Goal: Information Seeking & Learning: Learn about a topic

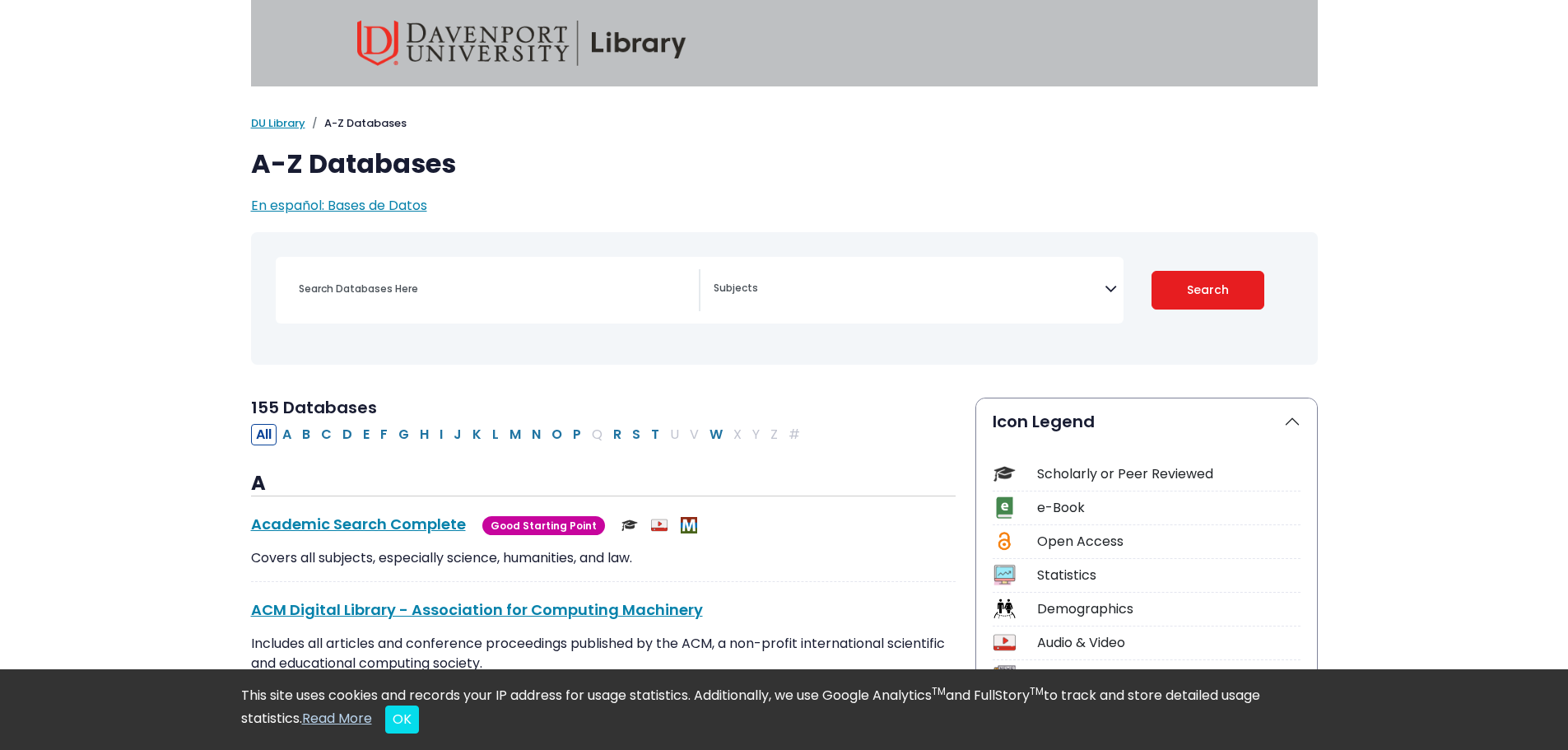
select select "Database Subject Filter"
click at [485, 264] on div "[MEDICAL_DATA] Guide Accounting, Finance & Economics (ACCT, FINC & ECON) Advert…" at bounding box center [699, 290] width 848 height 67
click at [482, 280] on input "Search database by title or keyword" at bounding box center [493, 288] width 410 height 23
type input "technology"
click at [750, 297] on span "Search filters" at bounding box center [908, 290] width 391 height 42
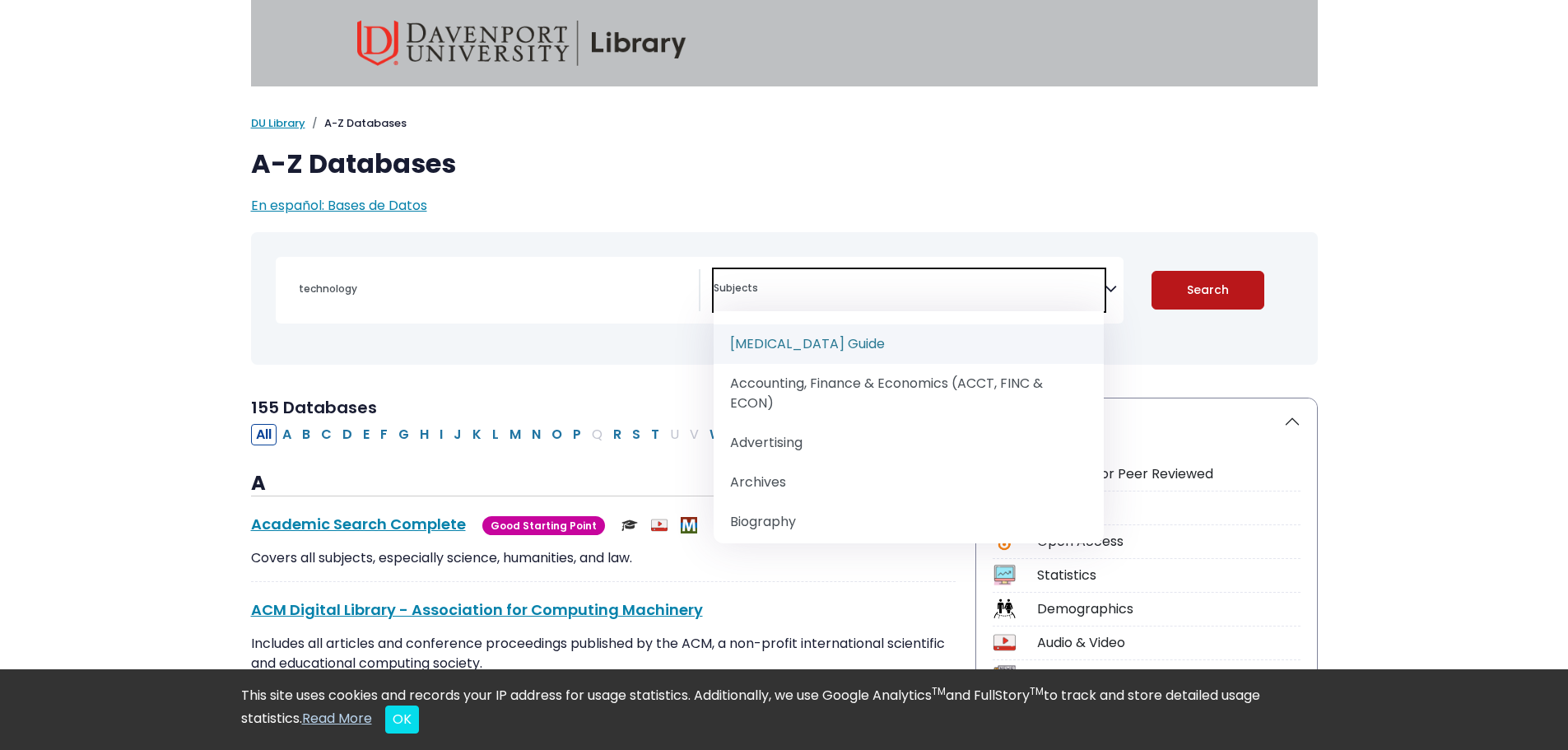
click at [1237, 284] on button "Search" at bounding box center [1208, 290] width 112 height 38
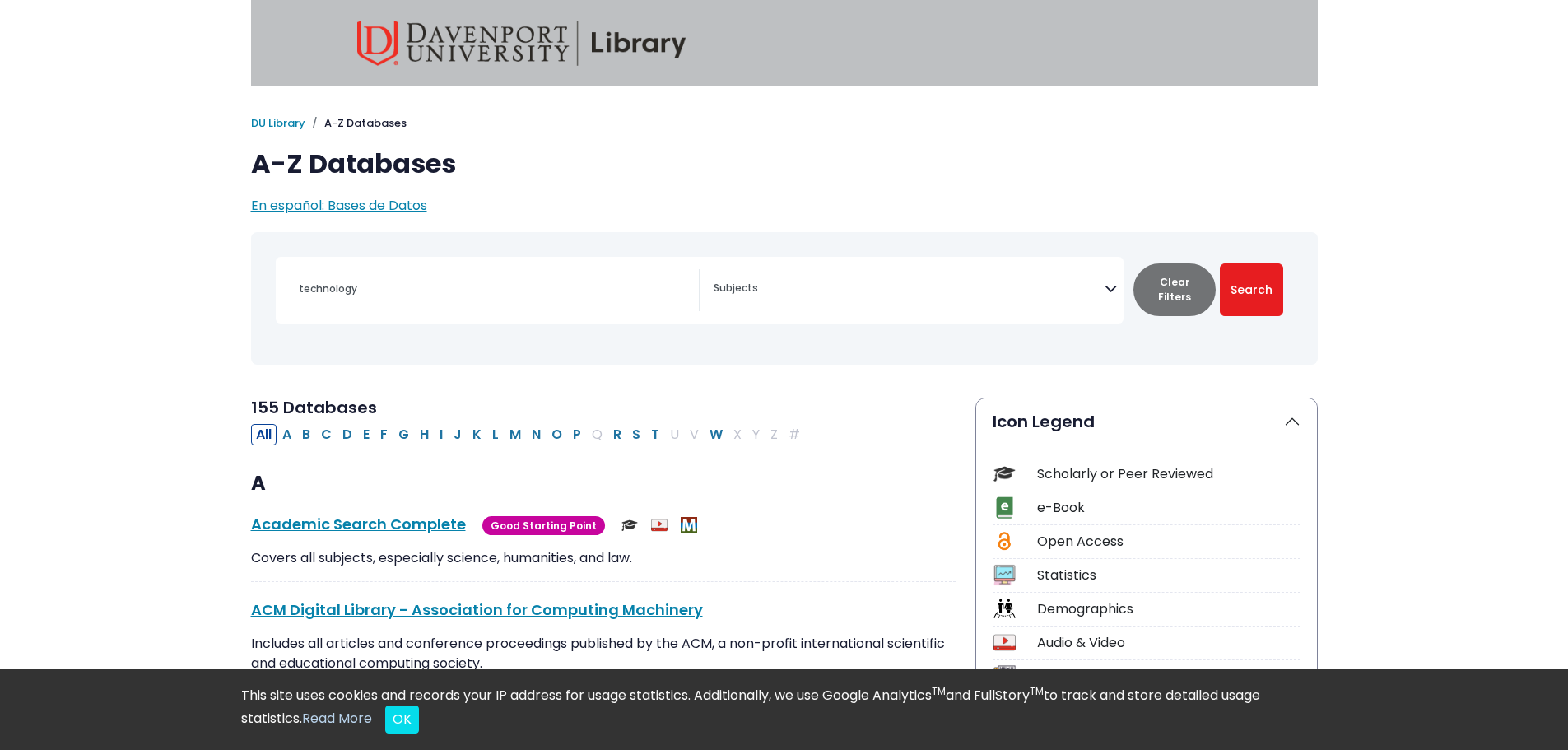
select select "Database Subject Filter"
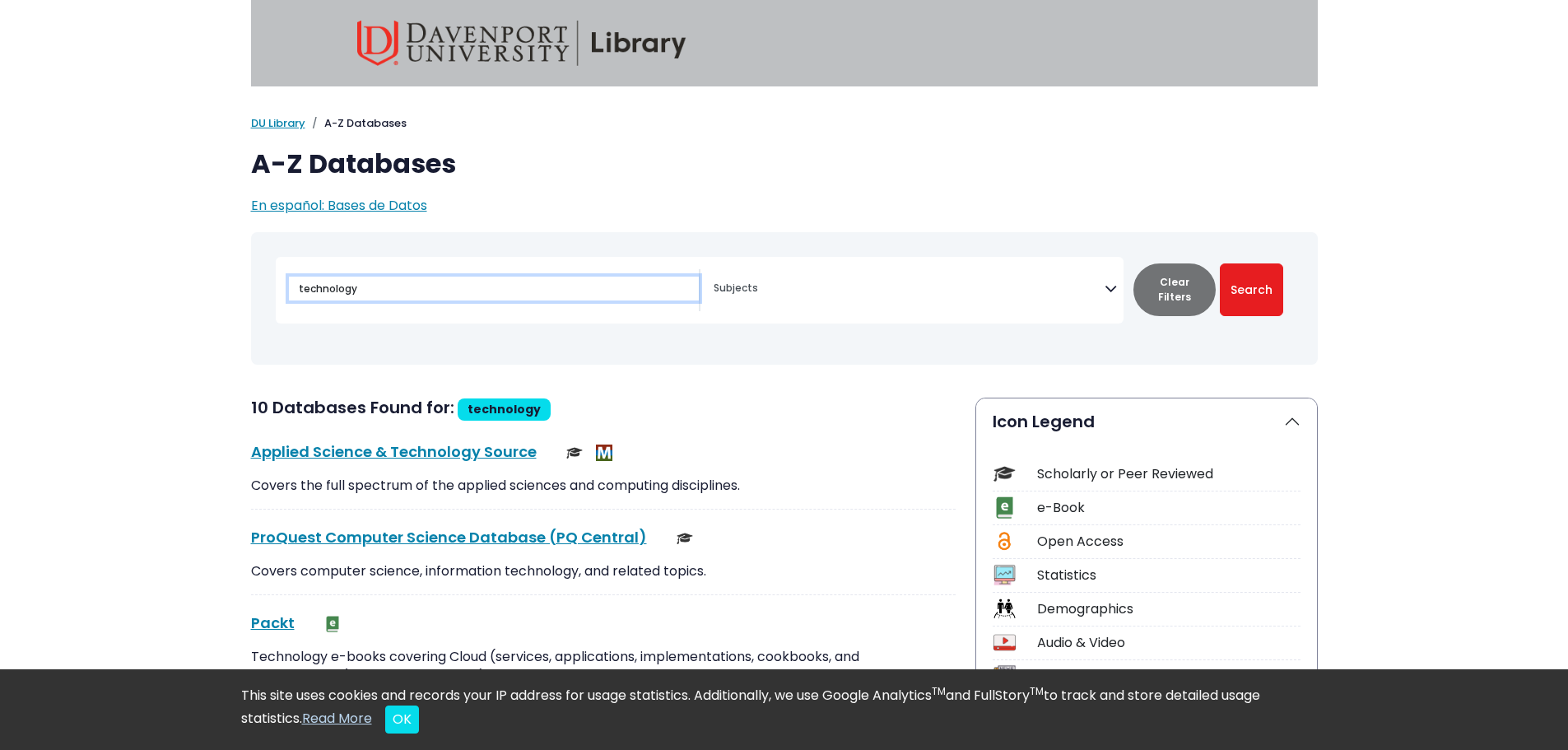
click at [538, 296] on input "technology" at bounding box center [493, 288] width 410 height 23
type input "technology and teens"
click at [1220, 263] on button "Search" at bounding box center [1252, 290] width 64 height 52
select select "Database Subject Filter"
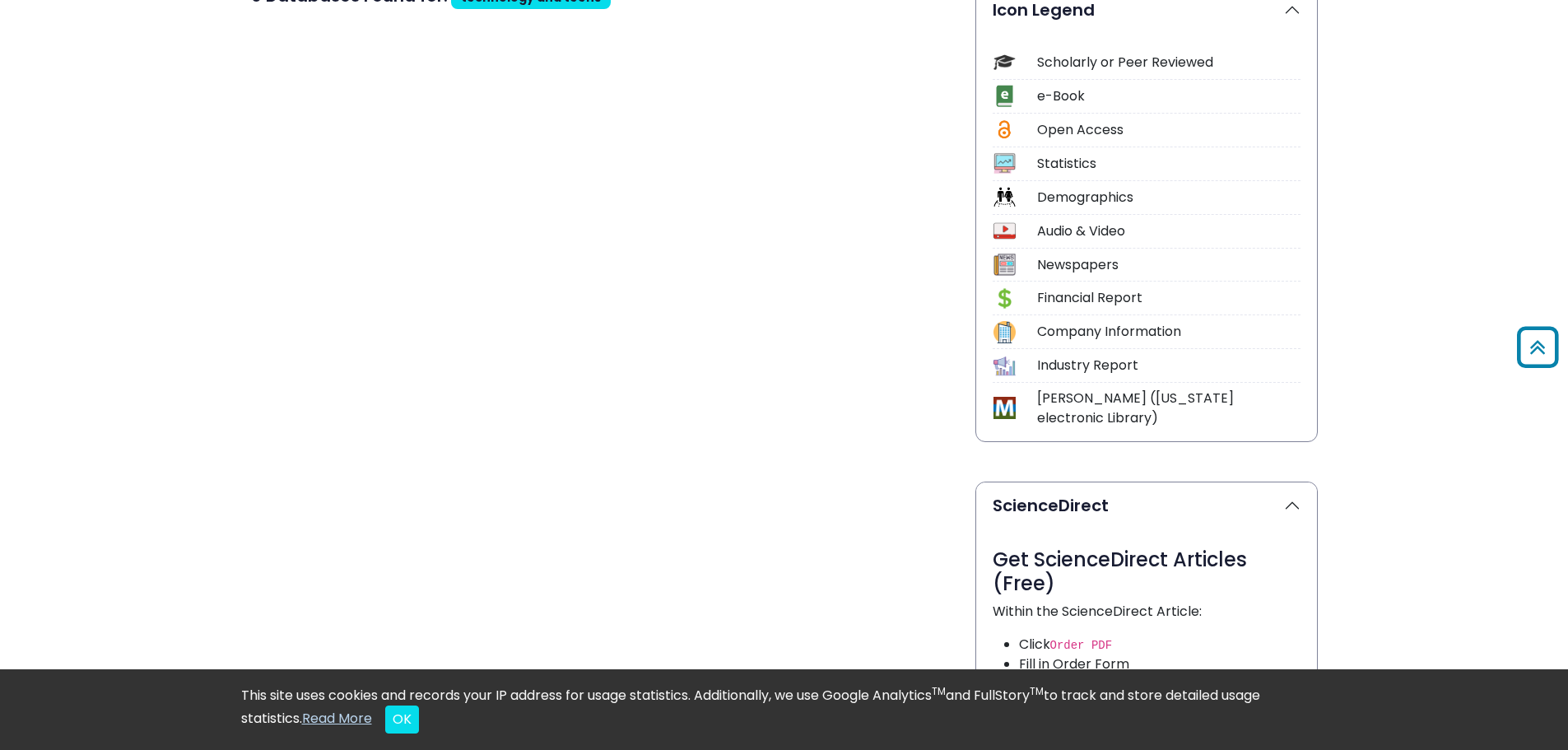
scroll to position [274, 0]
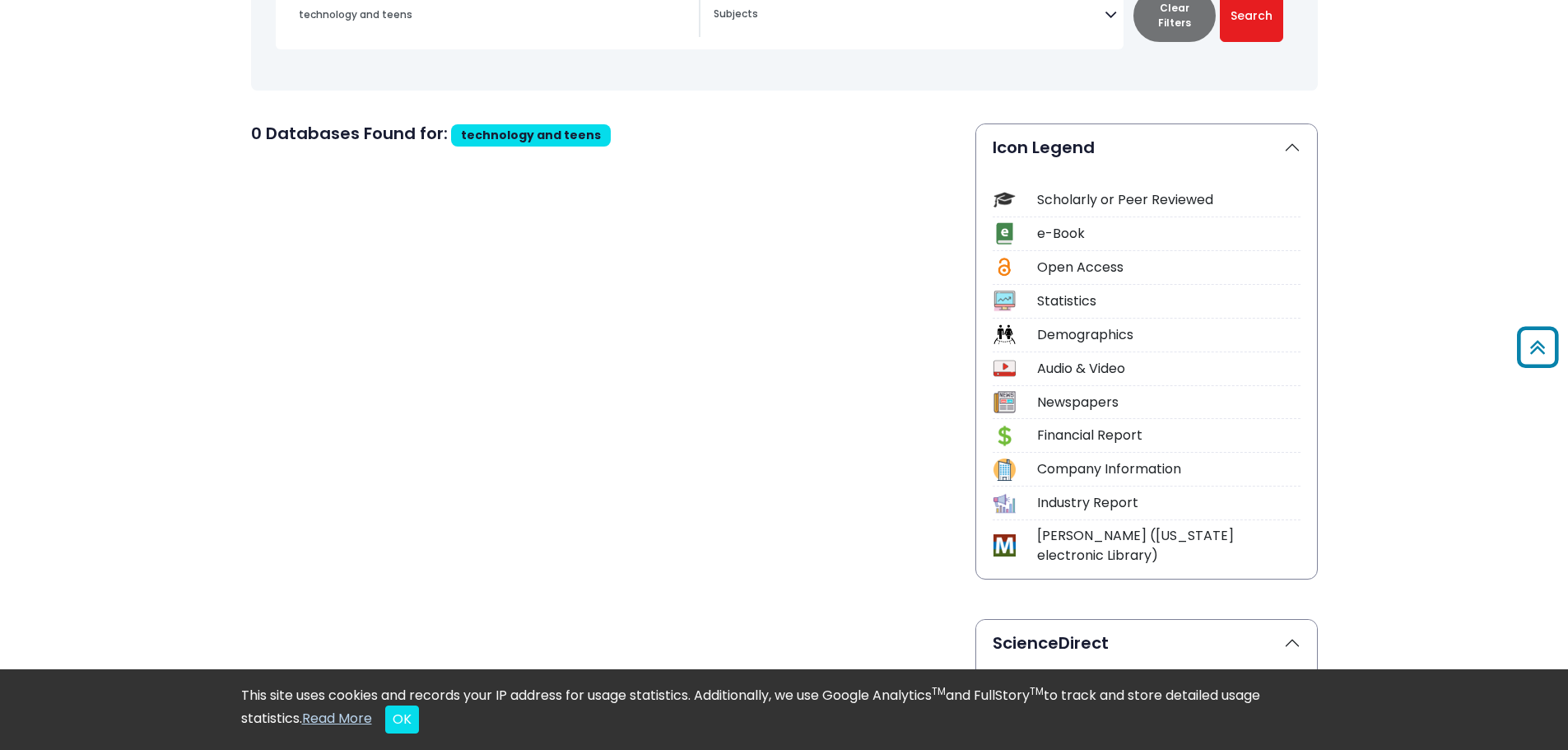
click at [1005, 208] on img at bounding box center [1005, 200] width 22 height 22
click at [1071, 195] on div "Scholarly or Peer Reviewed" at bounding box center [1169, 200] width 263 height 20
click at [1007, 225] on img at bounding box center [1005, 233] width 22 height 22
click at [1004, 239] on img at bounding box center [1005, 233] width 22 height 22
click at [1003, 253] on div "Scholarly or Peer Reviewed e-Book Open Access Statistics Demographics Audio & V…" at bounding box center [1147, 375] width 341 height 409
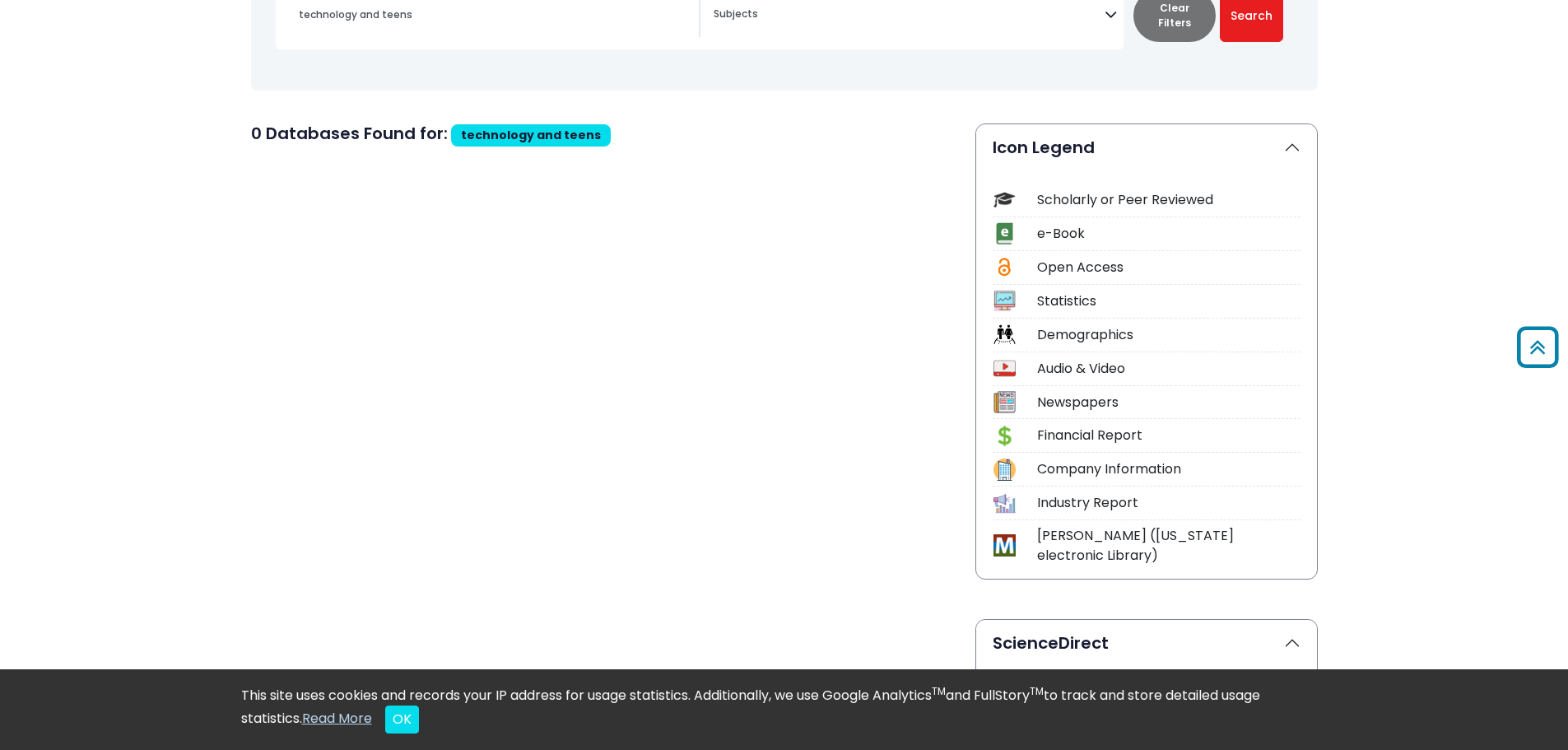
click at [997, 285] on div "Scholarly or Peer Reviewed e-Book Open Access Statistics Demographics Audio & V…" at bounding box center [1147, 375] width 341 height 409
click at [995, 327] on img at bounding box center [1005, 335] width 22 height 22
click at [1001, 368] on img at bounding box center [1005, 368] width 22 height 22
click at [1000, 394] on img at bounding box center [1005, 402] width 22 height 22
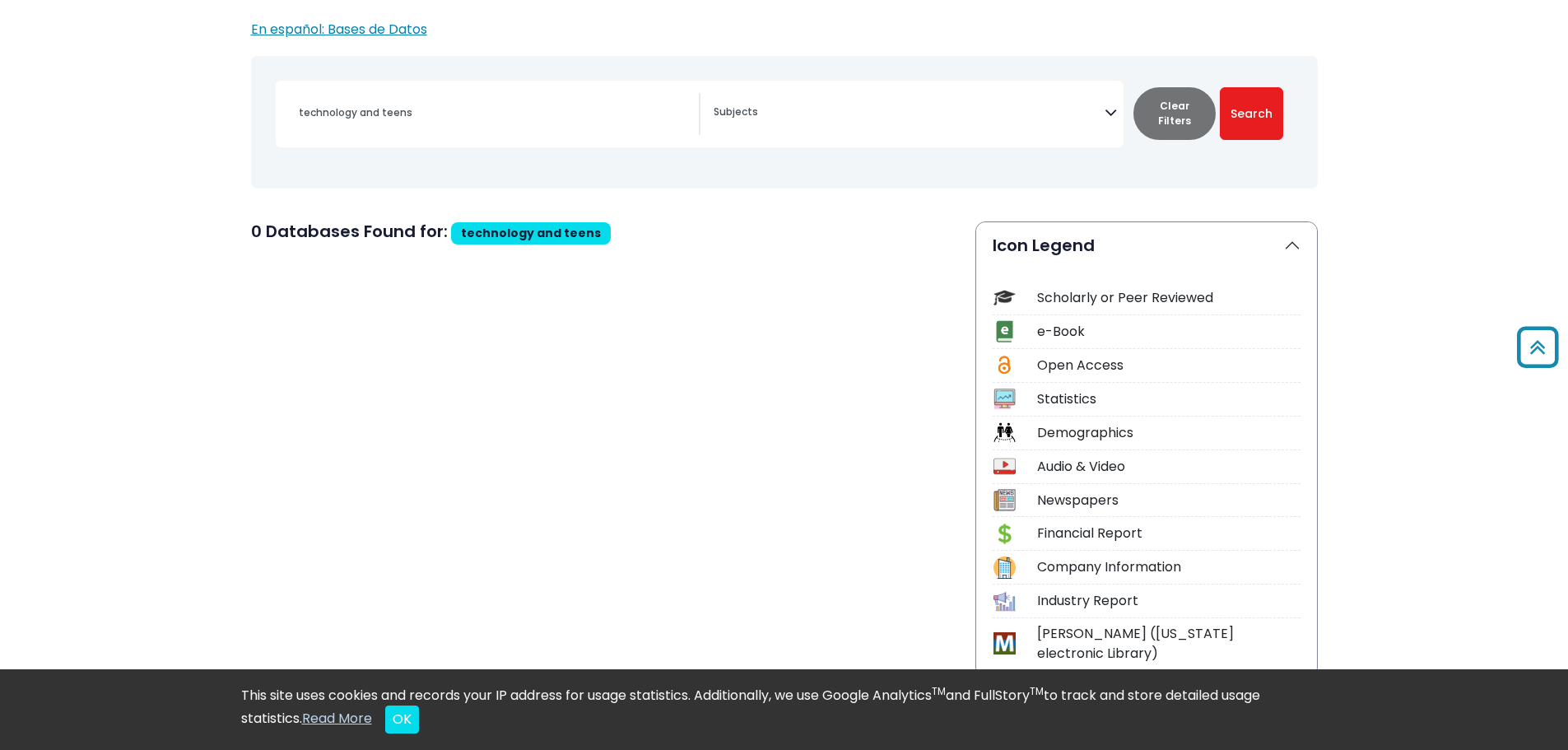
scroll to position [138, 0]
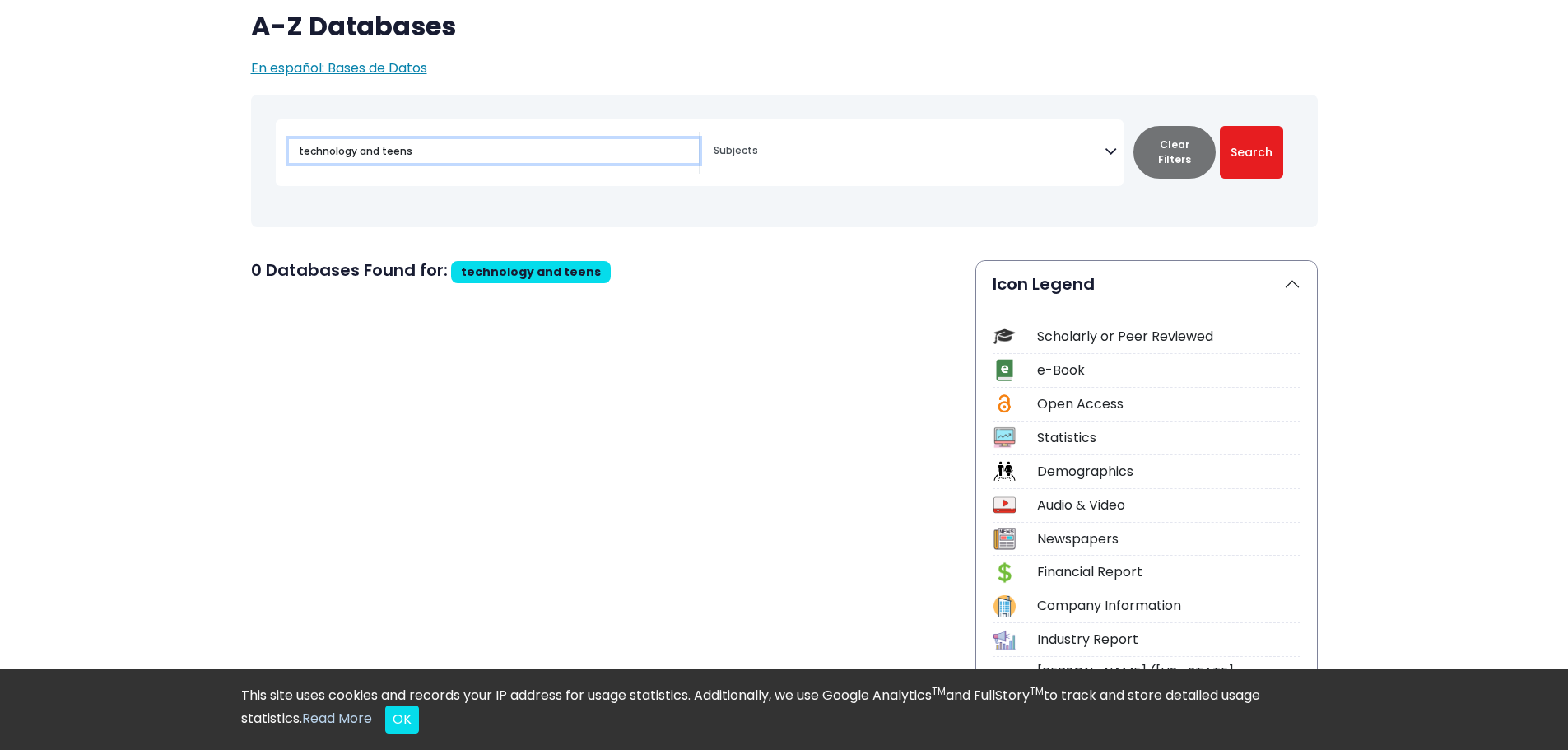
drag, startPoint x: 519, startPoint y: 153, endPoint x: 190, endPoint y: 48, distance: 345.3
type input "teenagers"
click at [1220, 126] on button "Search" at bounding box center [1252, 152] width 64 height 52
select select "Database Subject Filter"
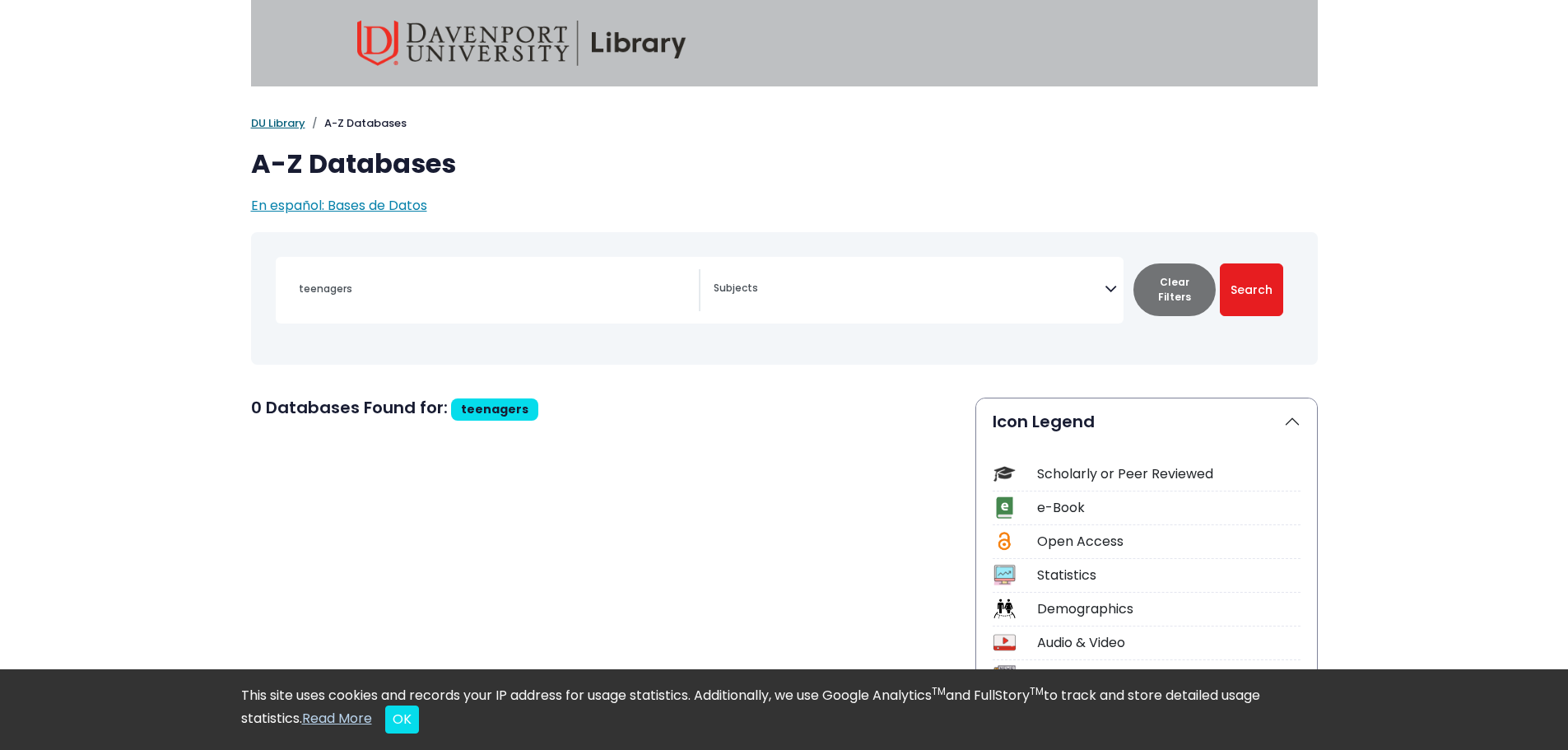
click at [296, 125] on link "DU Library" at bounding box center [278, 123] width 54 height 16
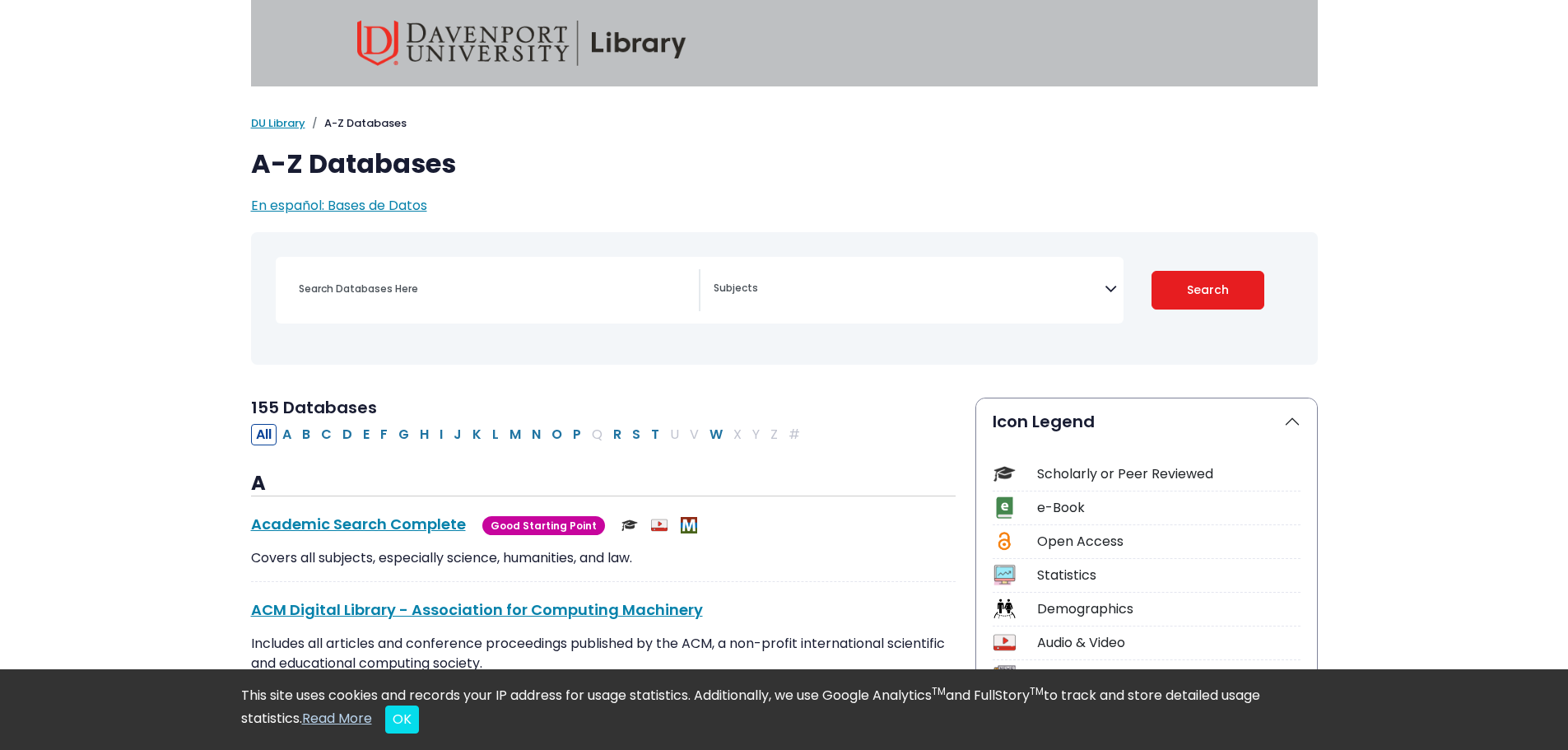
select select "Database Subject Filter"
click at [478, 285] on input "Search database by title or keyword" at bounding box center [493, 288] width 410 height 23
type input "adolecents"
click at [1152, 271] on button "Search" at bounding box center [1208, 290] width 112 height 38
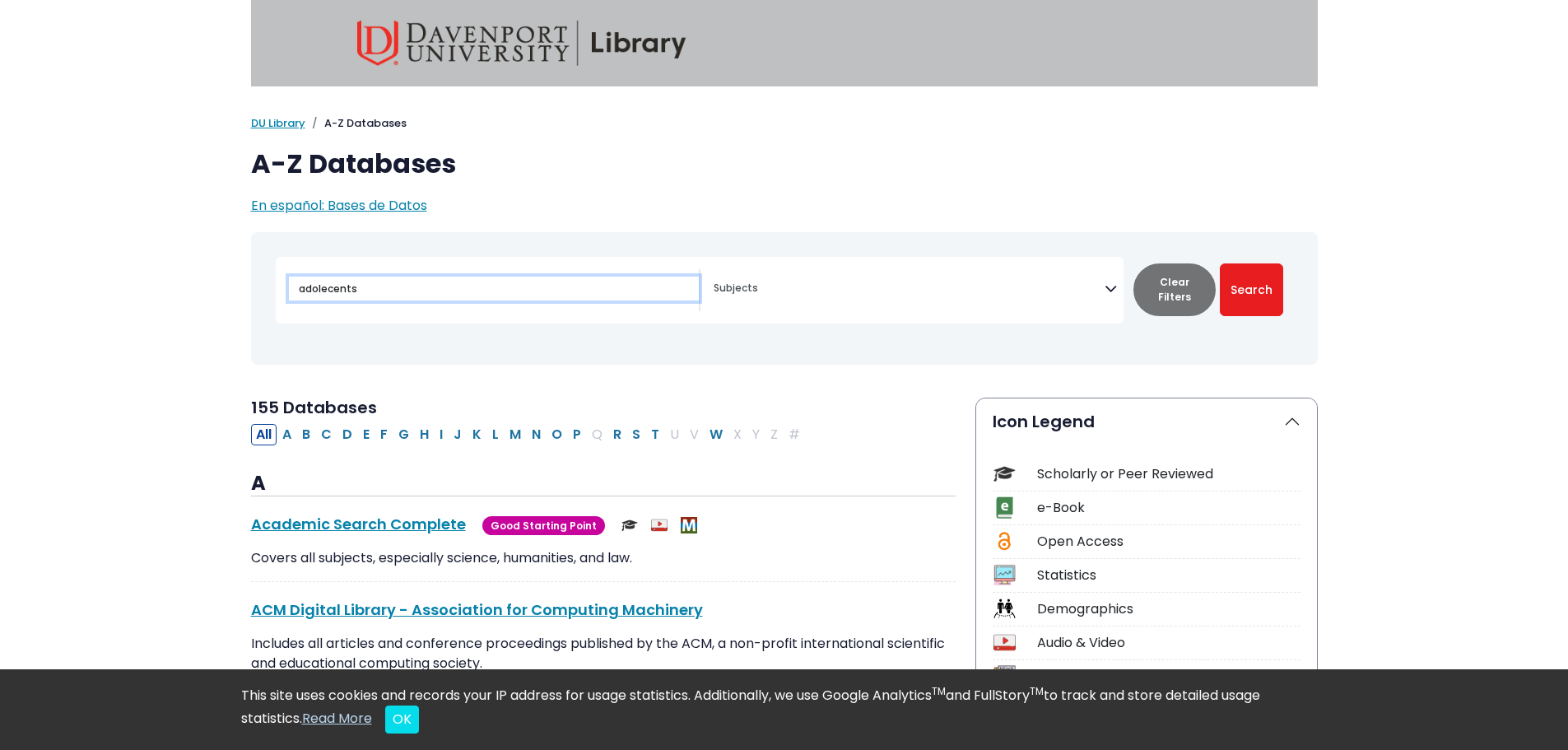
select select "Database Subject Filter"
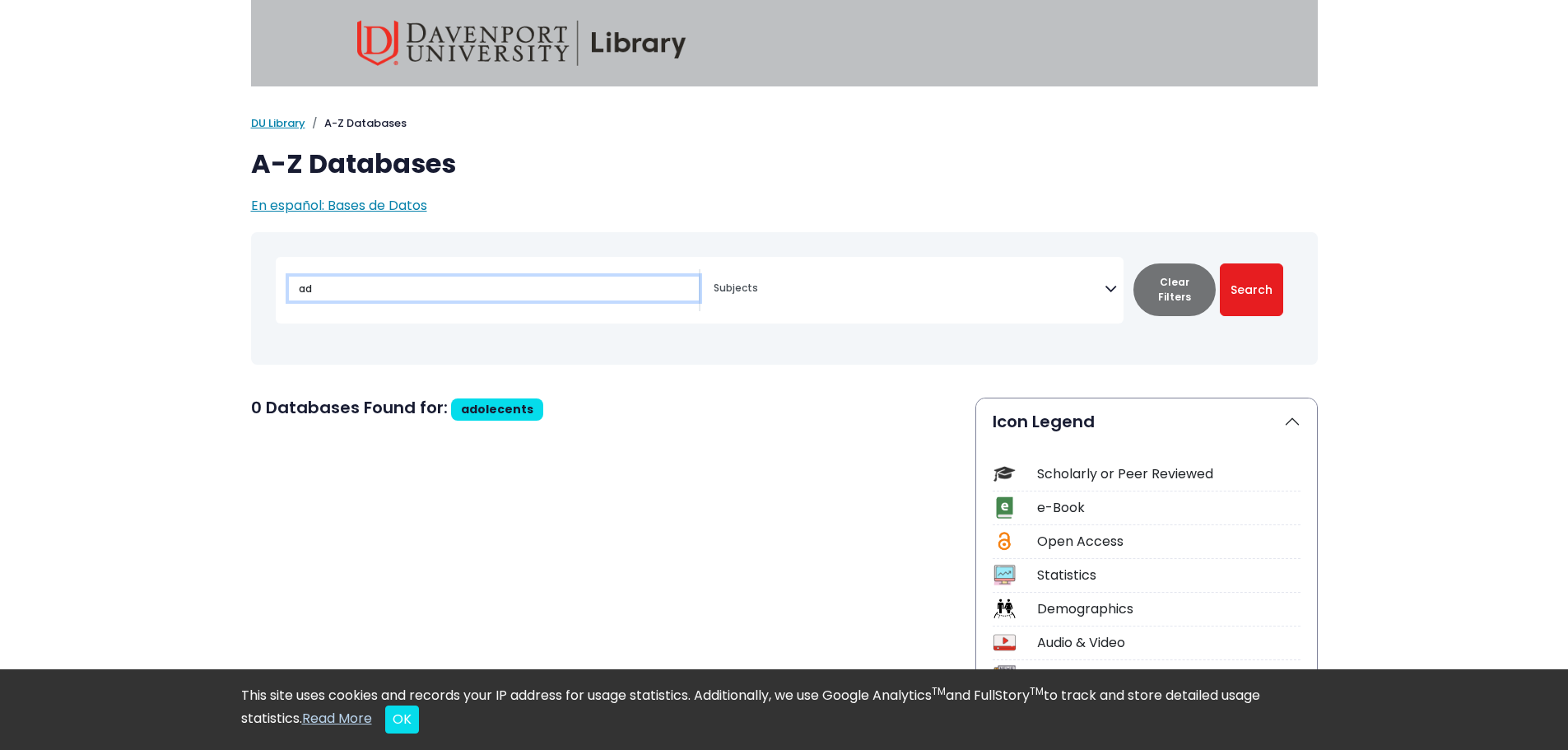
type input "a"
type input "youth"
click at [1220, 263] on button "Search" at bounding box center [1252, 290] width 64 height 52
select select "Database Subject Filter"
type input "y"
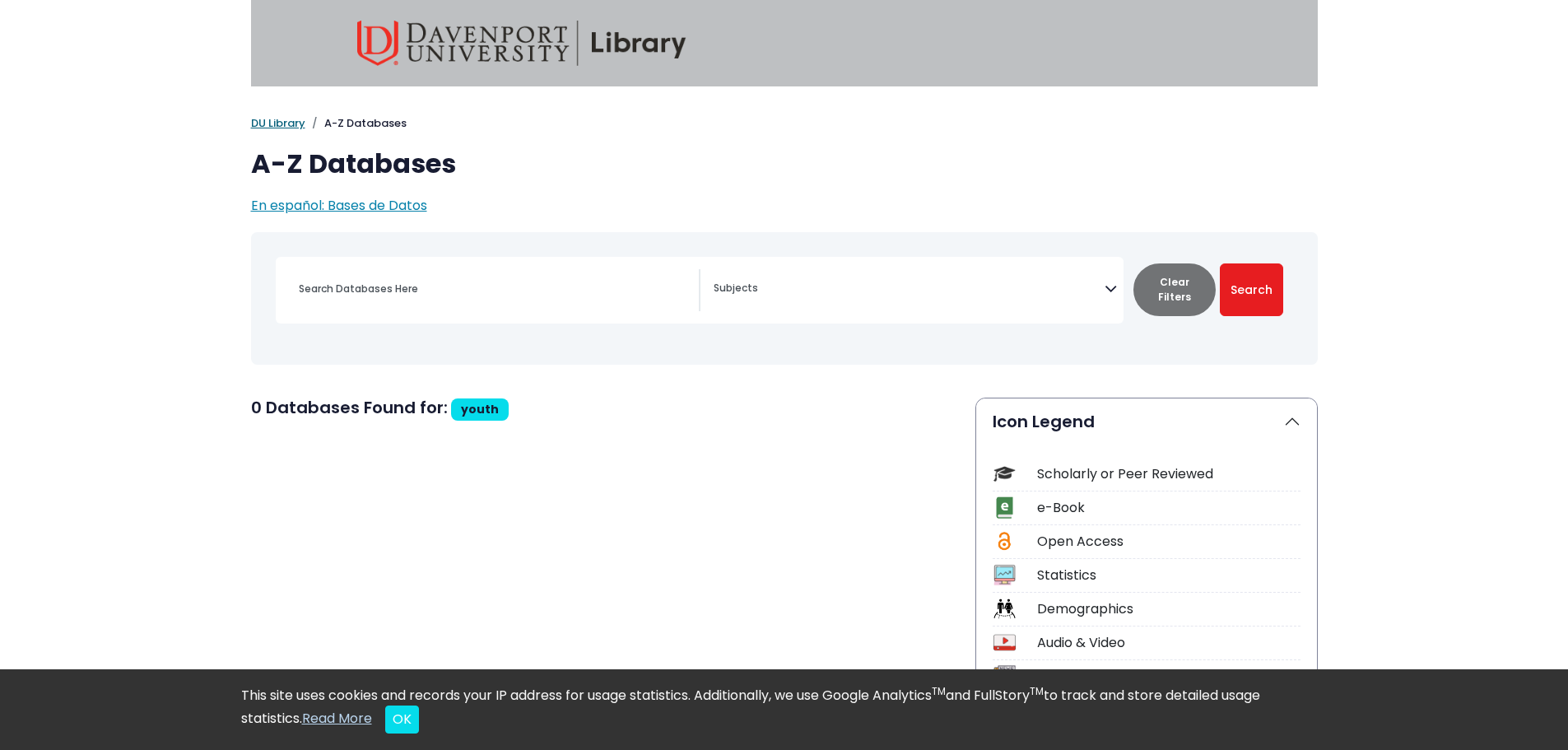
click at [291, 119] on link "DU Library" at bounding box center [278, 123] width 54 height 16
